Goal: Unclear

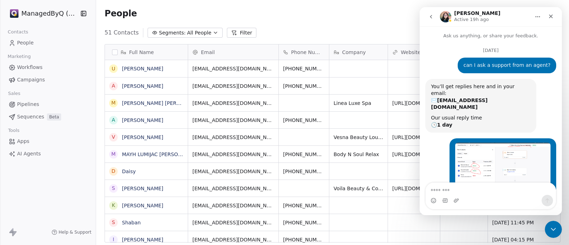
scroll to position [3844, 0]
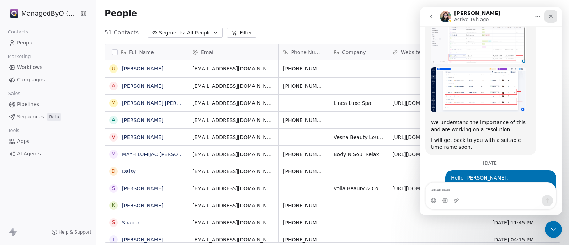
click at [552, 17] on icon "Close" at bounding box center [551, 17] width 6 height 6
